Goal: Task Accomplishment & Management: Manage account settings

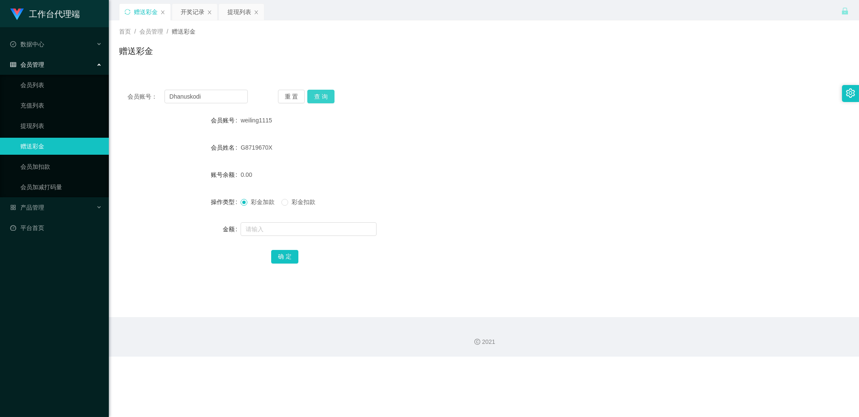
type input "Dhanuskodi"
click at [321, 97] on button "查 询" at bounding box center [320, 97] width 27 height 14
click at [264, 227] on input "text" at bounding box center [309, 229] width 136 height 14
type input "100"
click at [277, 256] on button "确 定" at bounding box center [284, 257] width 27 height 14
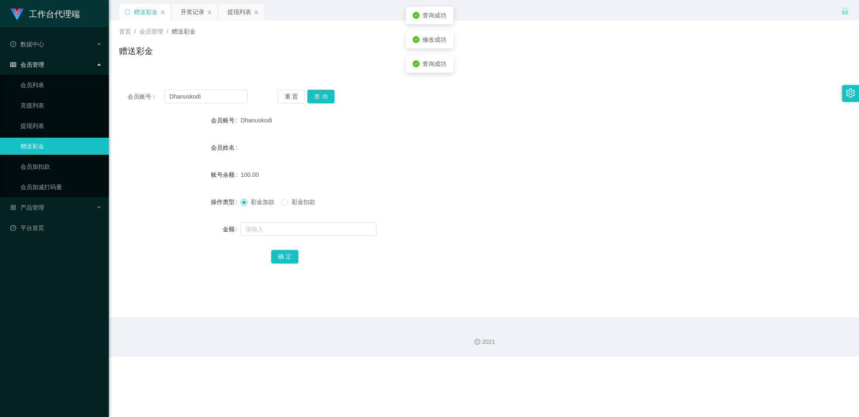
click at [381, 177] on div "100.00" at bounding box center [454, 174] width 426 height 17
click at [195, 11] on div "开奖记录" at bounding box center [193, 12] width 24 height 16
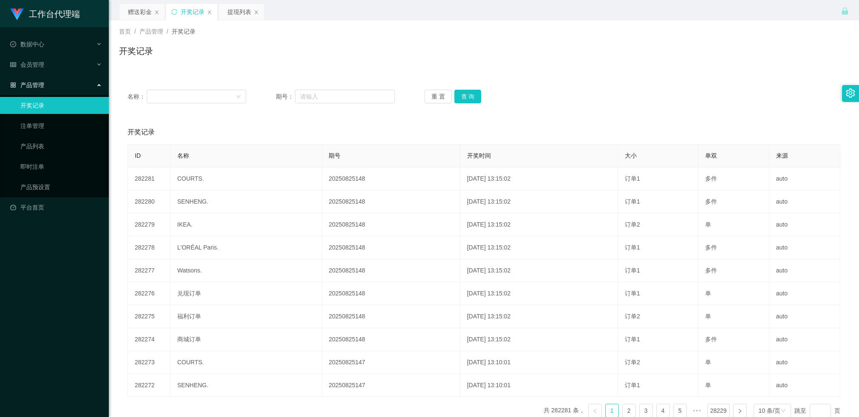
drag, startPoint x: 140, startPoint y: 13, endPoint x: 162, endPoint y: 37, distance: 32.2
click at [140, 13] on div "赠送彩金" at bounding box center [140, 12] width 24 height 16
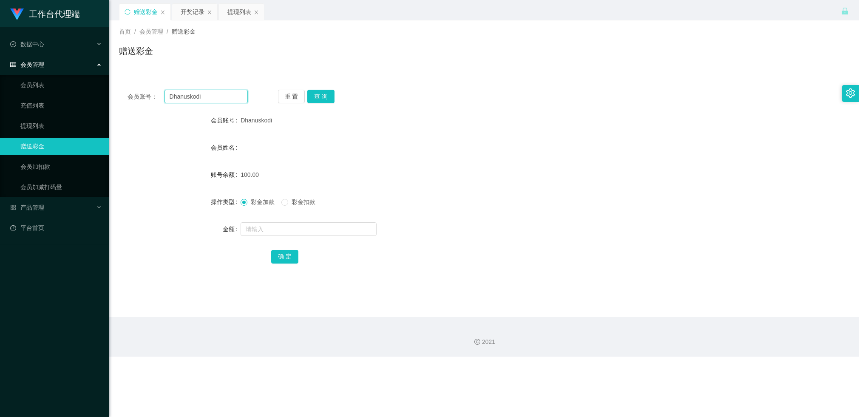
click at [227, 97] on input "Dhanuskodi" at bounding box center [206, 97] width 83 height 14
drag, startPoint x: 227, startPoint y: 97, endPoint x: 243, endPoint y: 98, distance: 16.2
click at [227, 97] on input "Dhanuskodi" at bounding box center [206, 97] width 83 height 14
click at [330, 95] on button "查 询" at bounding box center [320, 97] width 27 height 14
click at [318, 98] on button "查 询" at bounding box center [320, 97] width 27 height 14
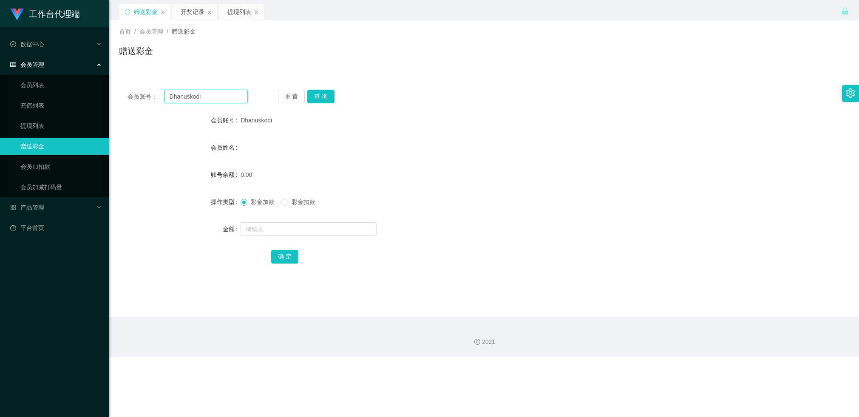
click at [228, 97] on input "Dhanuskodi" at bounding box center [206, 97] width 83 height 14
click at [303, 95] on button "重 置" at bounding box center [291, 97] width 27 height 14
click at [199, 93] on input "text" at bounding box center [206, 97] width 83 height 14
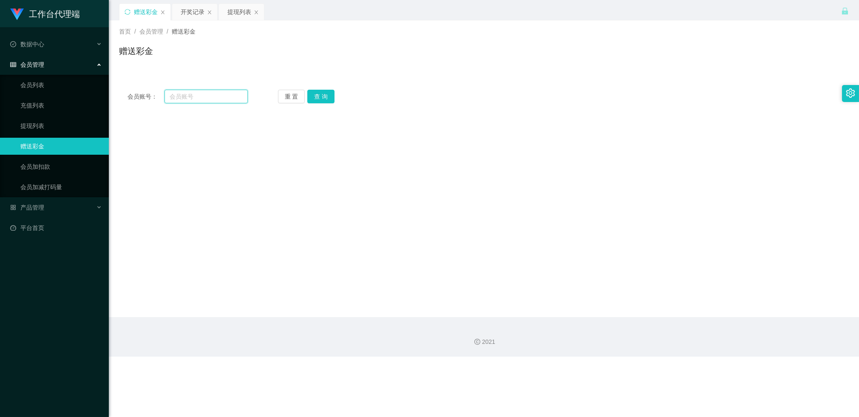
paste input "Dhanuskodi"
type input "Dhanuskodi"
drag, startPoint x: 312, startPoint y: 95, endPoint x: 310, endPoint y: 102, distance: 7.3
click at [312, 95] on button "查 询" at bounding box center [320, 97] width 27 height 14
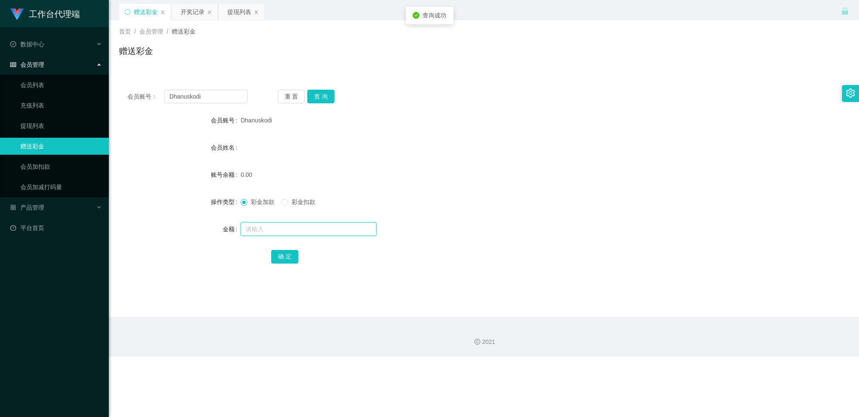
click at [257, 227] on input "text" at bounding box center [309, 229] width 136 height 14
type input "150"
click at [271, 248] on div "确 定" at bounding box center [484, 256] width 426 height 17
click at [285, 259] on button "确 定" at bounding box center [284, 257] width 27 height 14
click at [242, 11] on div "提现列表" at bounding box center [239, 12] width 24 height 16
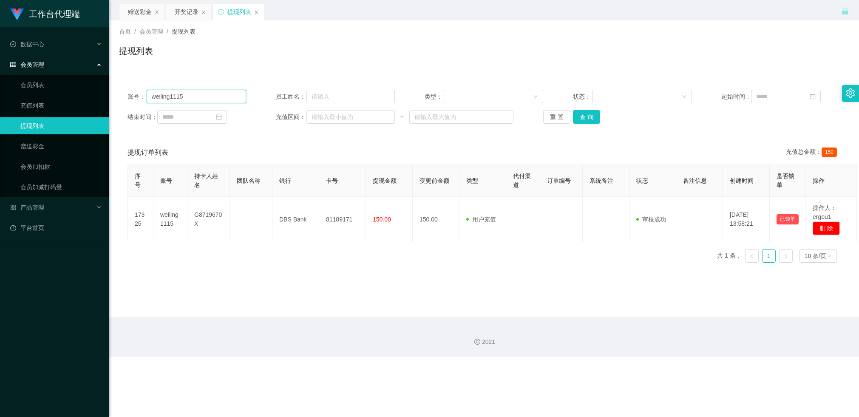
click at [182, 98] on input "weiling1115" at bounding box center [197, 97] width 100 height 14
paste input "Dhanuskodi"
click at [583, 112] on button "查 询" at bounding box center [586, 117] width 27 height 14
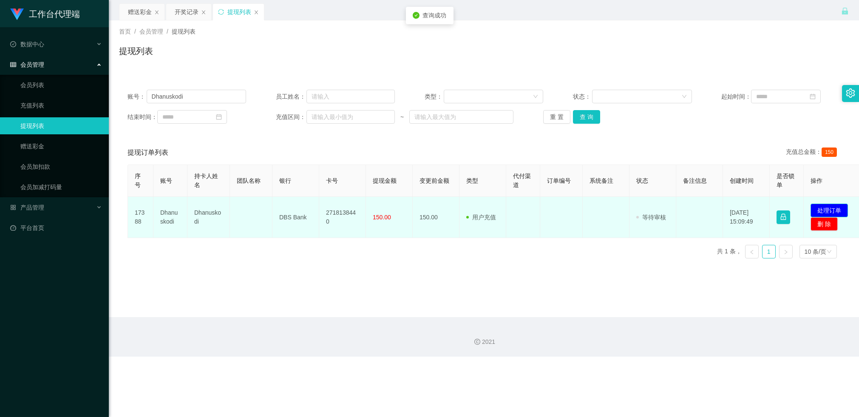
click at [827, 207] on button "处理订单" at bounding box center [829, 211] width 37 height 14
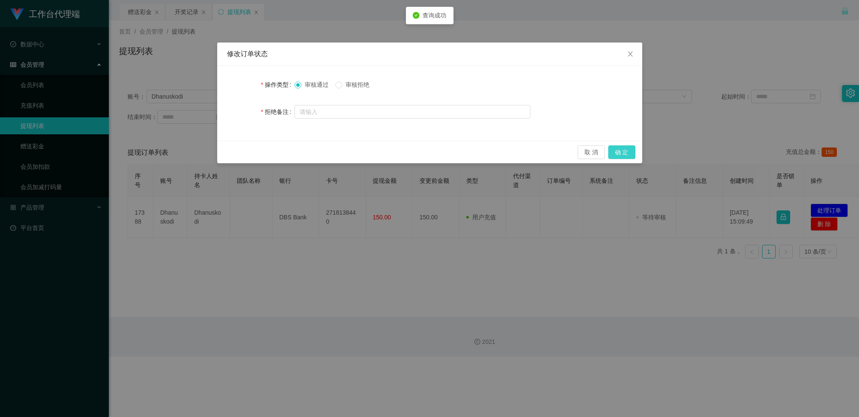
click at [631, 151] on button "确 定" at bounding box center [621, 152] width 27 height 14
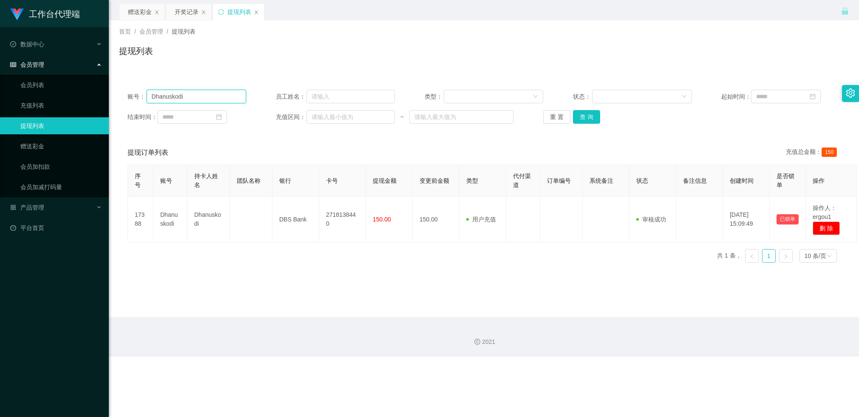
click at [196, 94] on input "Dhanuskodi" at bounding box center [197, 97] width 100 height 14
paste input "Sianzation"
type input "Sianzation"
click at [580, 118] on button "查 询" at bounding box center [586, 117] width 27 height 14
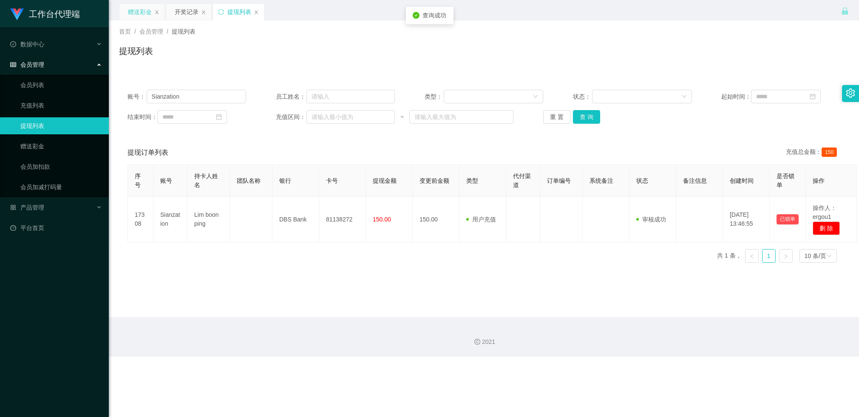
click at [136, 9] on div "赠送彩金" at bounding box center [140, 12] width 24 height 16
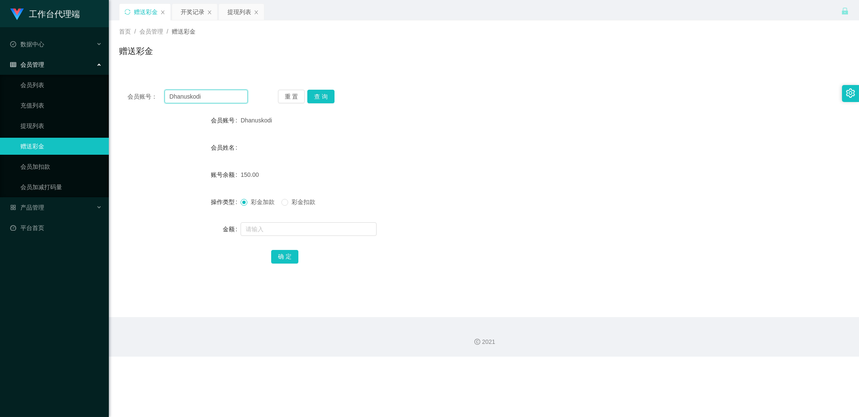
click at [189, 98] on input "Dhanuskodi" at bounding box center [206, 97] width 83 height 14
paste input "Sianzation"
type input "Sianzation"
click at [310, 96] on button "查 询" at bounding box center [320, 97] width 27 height 14
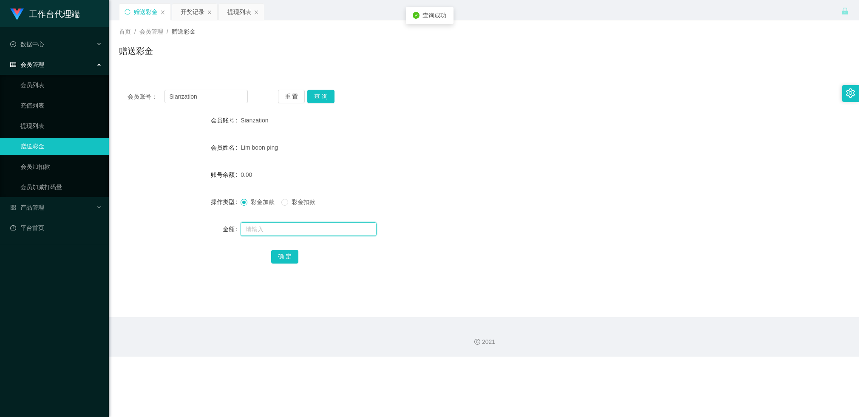
click at [251, 224] on input "text" at bounding box center [309, 229] width 136 height 14
type input "100"
click at [284, 253] on button "确 定" at bounding box center [284, 257] width 27 height 14
click at [196, 91] on input "Sianzation" at bounding box center [206, 97] width 83 height 14
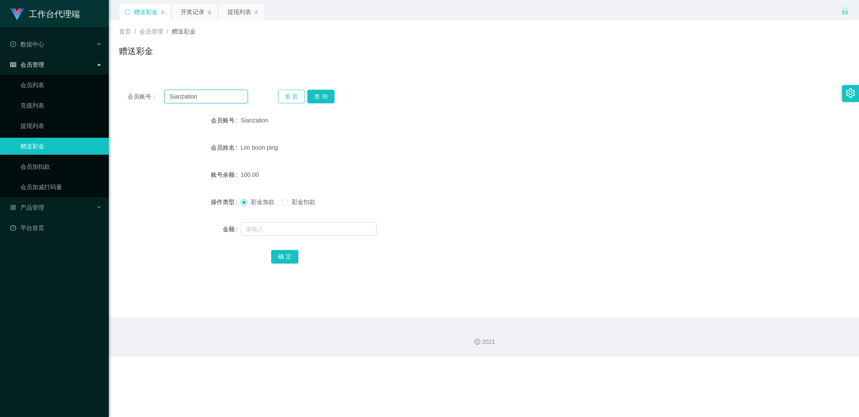
paste input "Dhanuskodi"
type input "Dhanuskodi"
click at [319, 96] on button "查 询" at bounding box center [320, 97] width 27 height 14
click at [236, 14] on div "提现列表" at bounding box center [239, 12] width 24 height 16
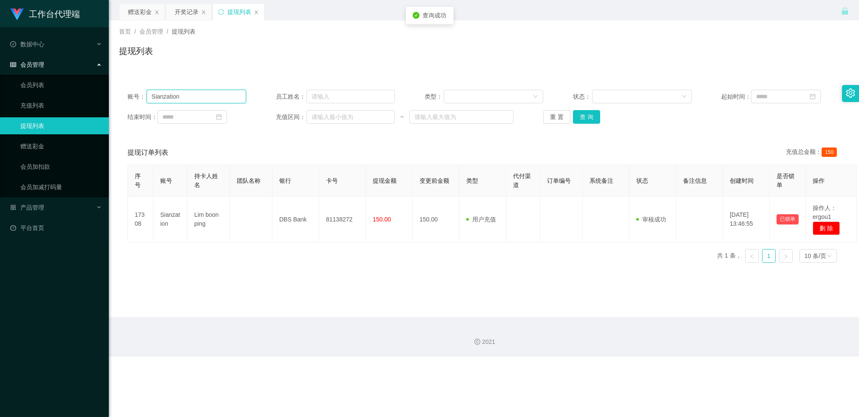
click at [228, 100] on input "Sianzation" at bounding box center [197, 97] width 100 height 14
paste input "Dhanuskodi"
type input "Dhanuskodi"
click at [588, 115] on button "查 询" at bounding box center [586, 117] width 27 height 14
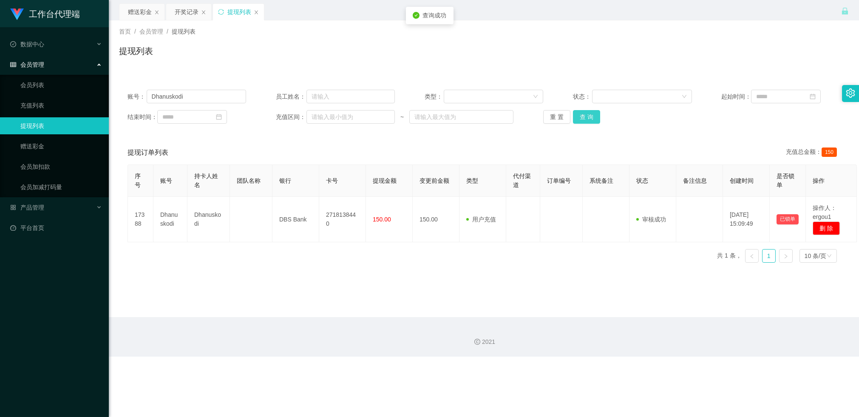
click at [586, 118] on button "查 询" at bounding box center [586, 117] width 27 height 14
